Goal: Find specific page/section: Find specific page/section

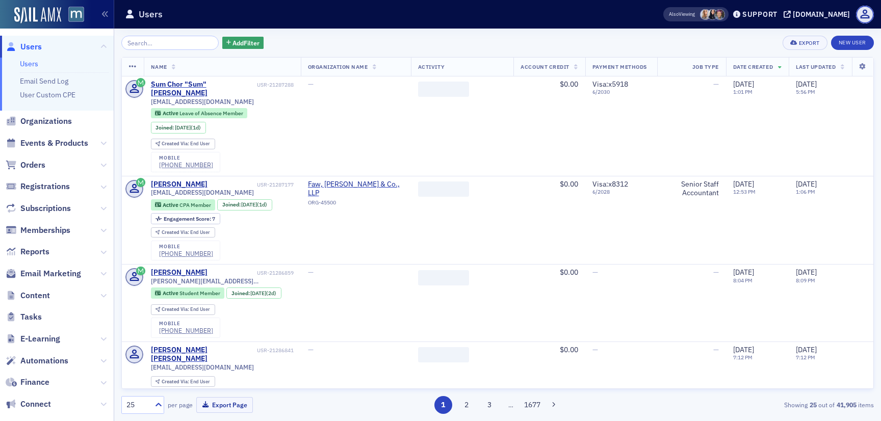
click at [54, 267] on span "Email Marketing" at bounding box center [57, 274] width 114 height 22
click at [54, 273] on span "Email Marketing" at bounding box center [50, 273] width 61 height 11
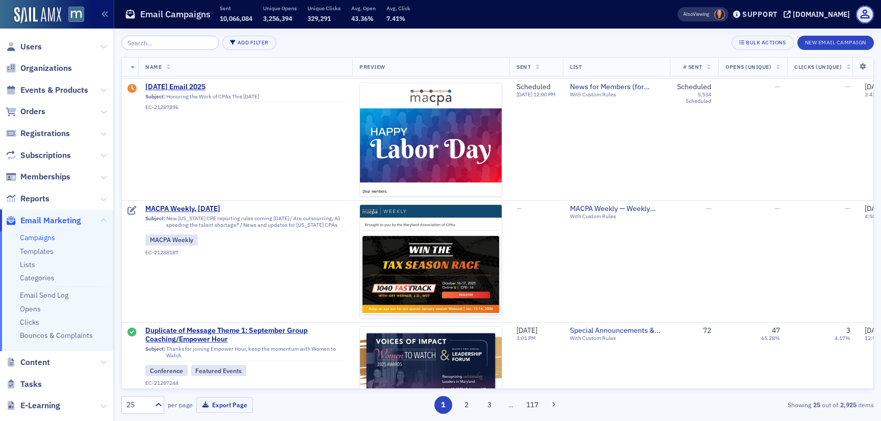
scroll to position [125, 0]
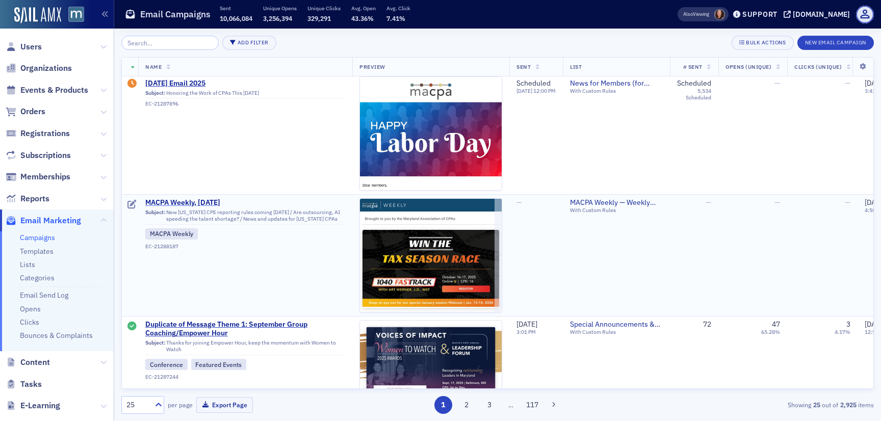
click at [212, 201] on span "MACPA Weekly, [DATE]" at bounding box center [245, 202] width 200 height 9
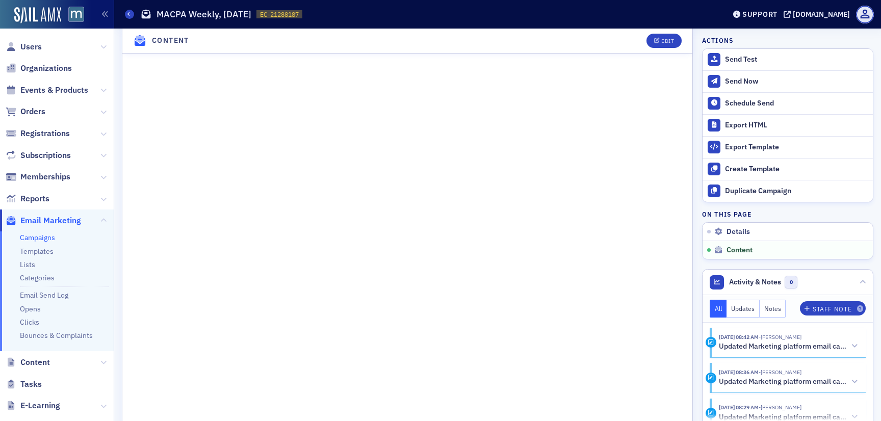
scroll to position [845, 0]
